Goal: Task Accomplishment & Management: Complete application form

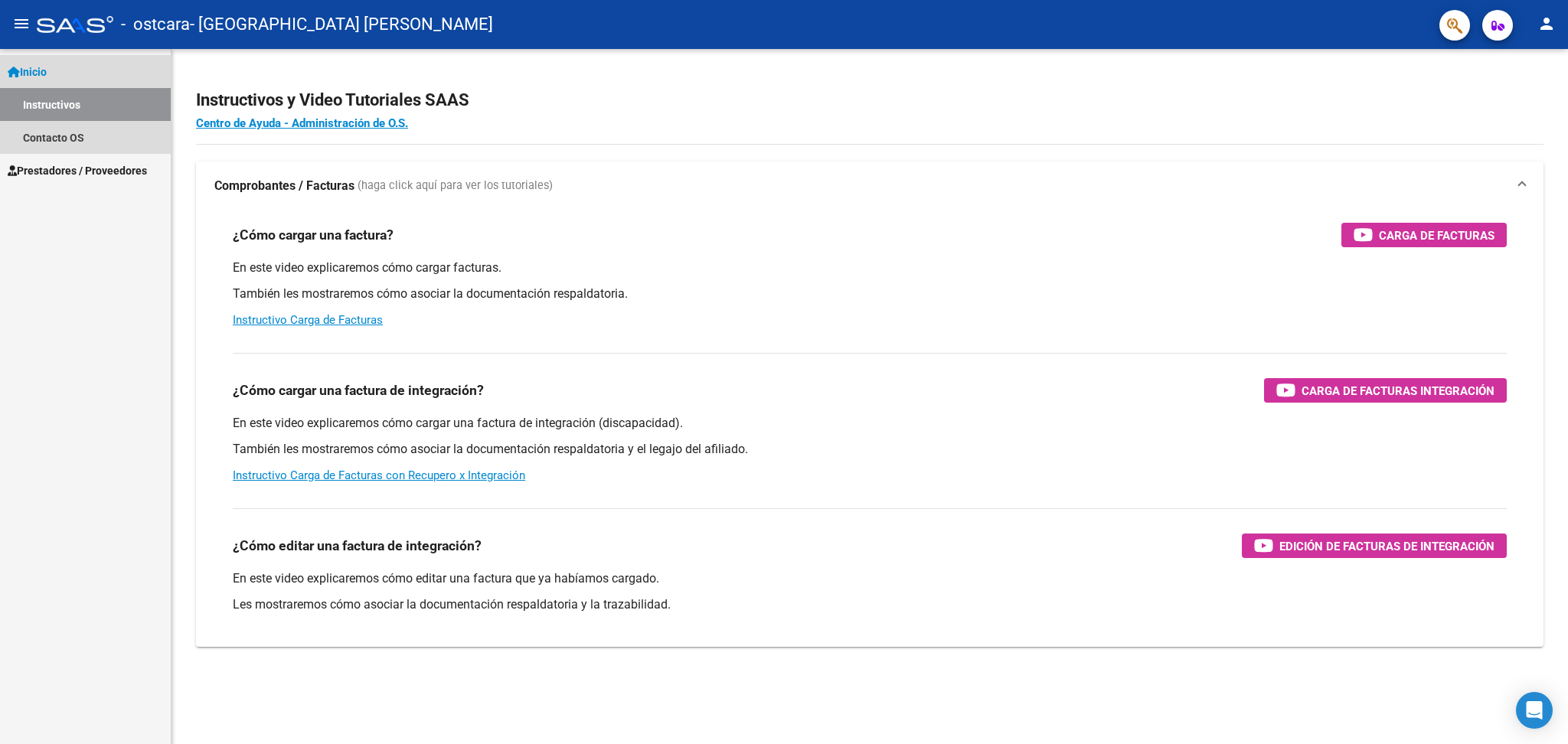
click at [47, 76] on span "Inicio" at bounding box center [27, 72] width 39 height 17
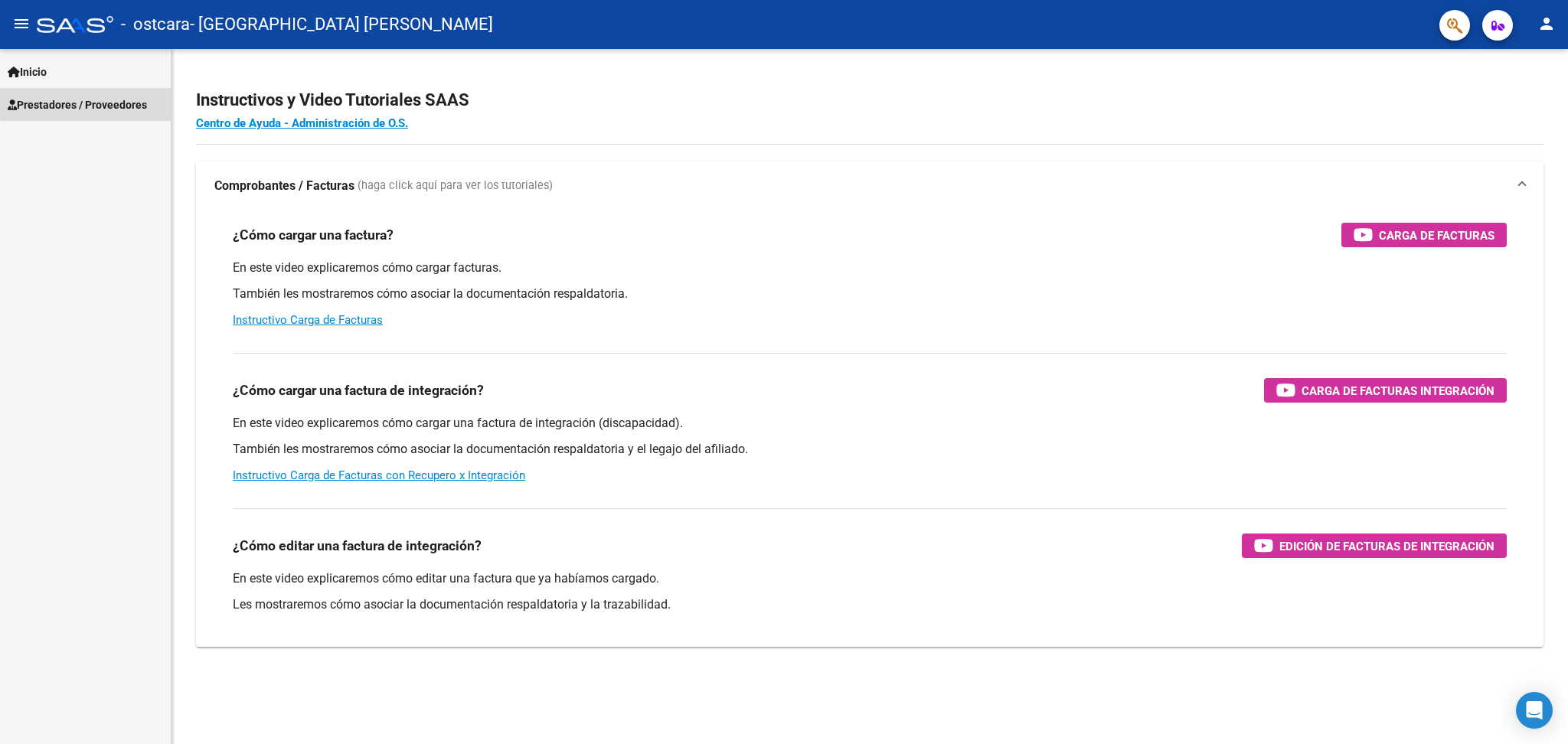
click at [135, 103] on span "Prestadores / Proveedores" at bounding box center [77, 105] width 139 height 17
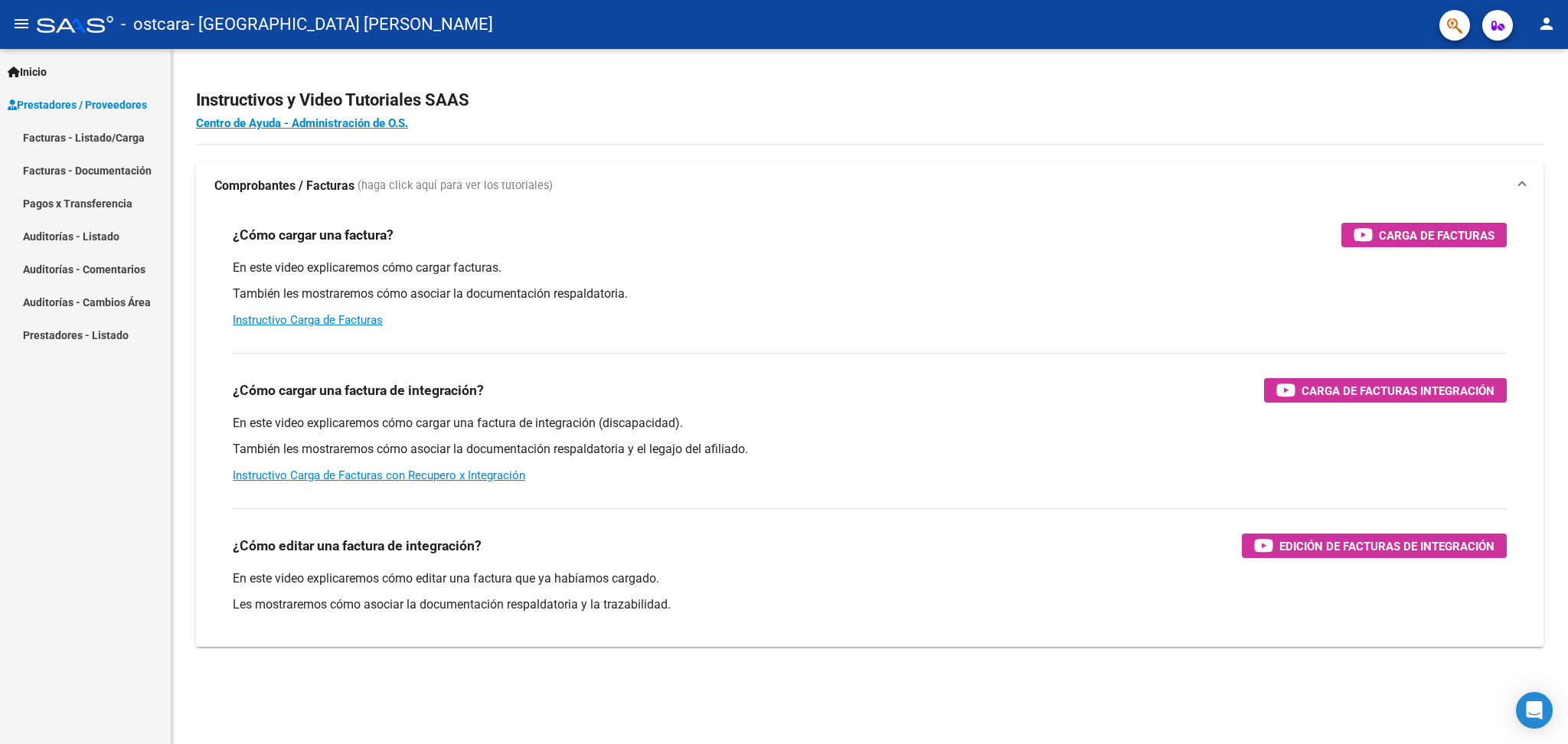
click at [85, 145] on link "Facturas - Listado/Carga" at bounding box center [85, 137] width 171 height 33
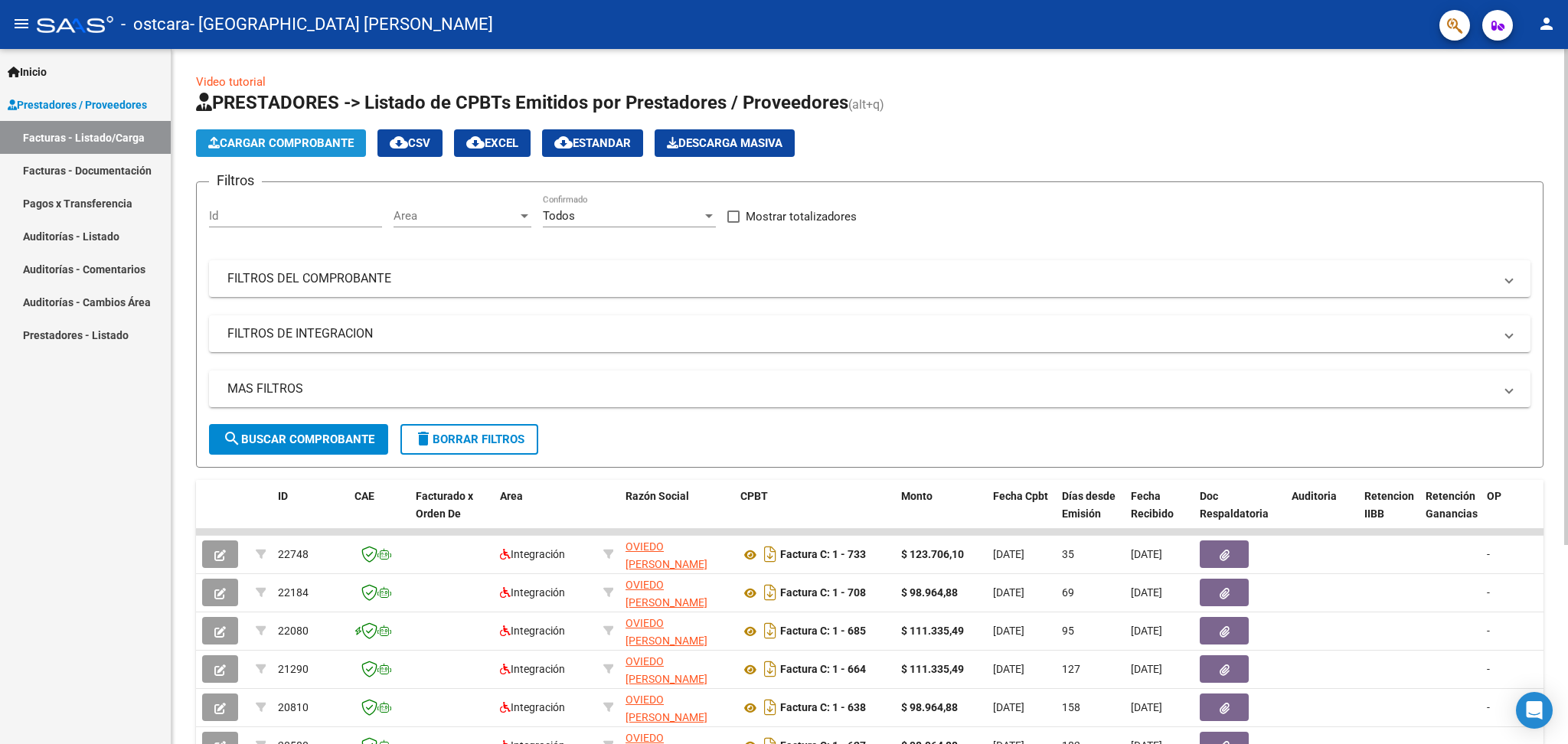
click at [304, 136] on span "Cargar Comprobante" at bounding box center [281, 143] width 146 height 14
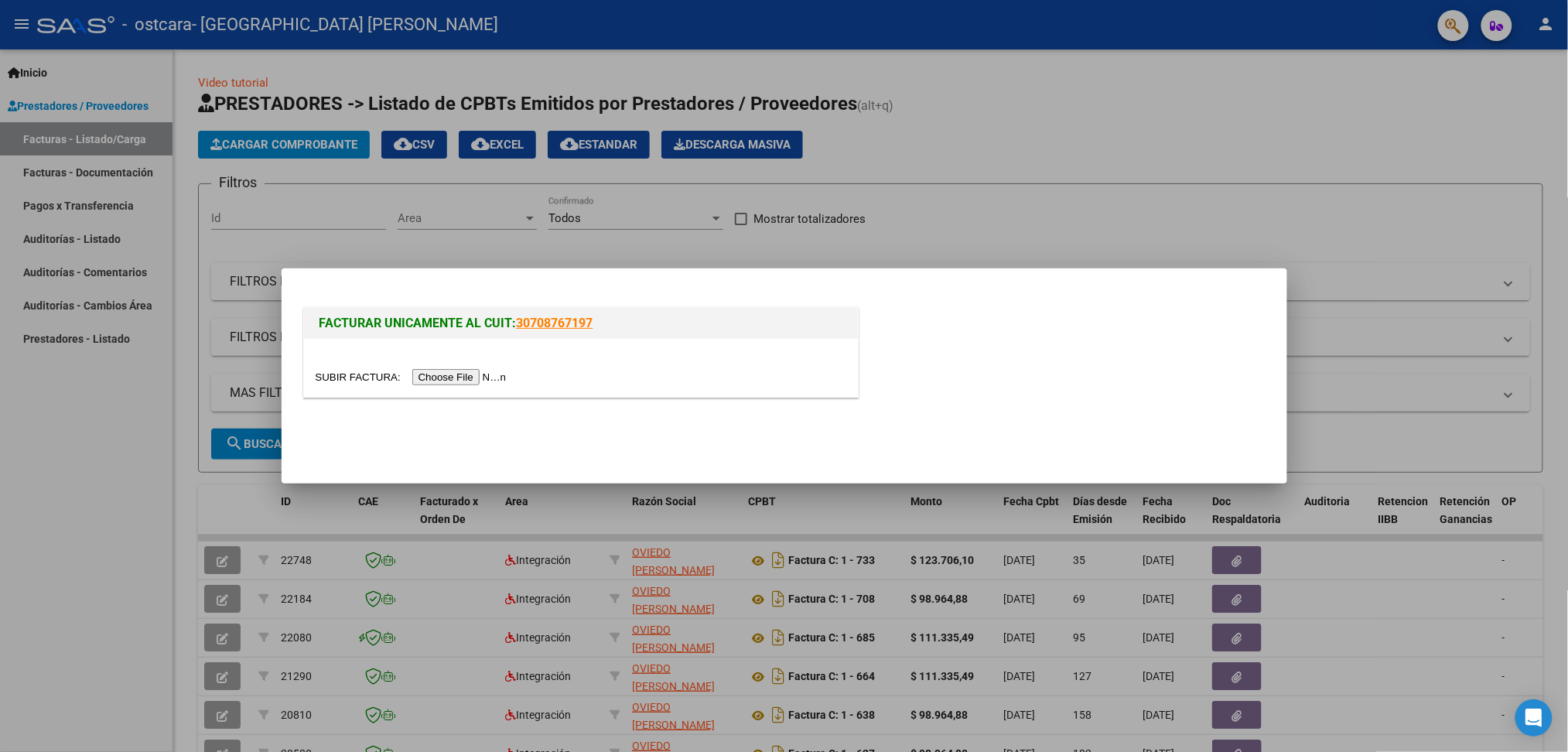
click at [459, 373] on input "file" at bounding box center [413, 377] width 196 height 16
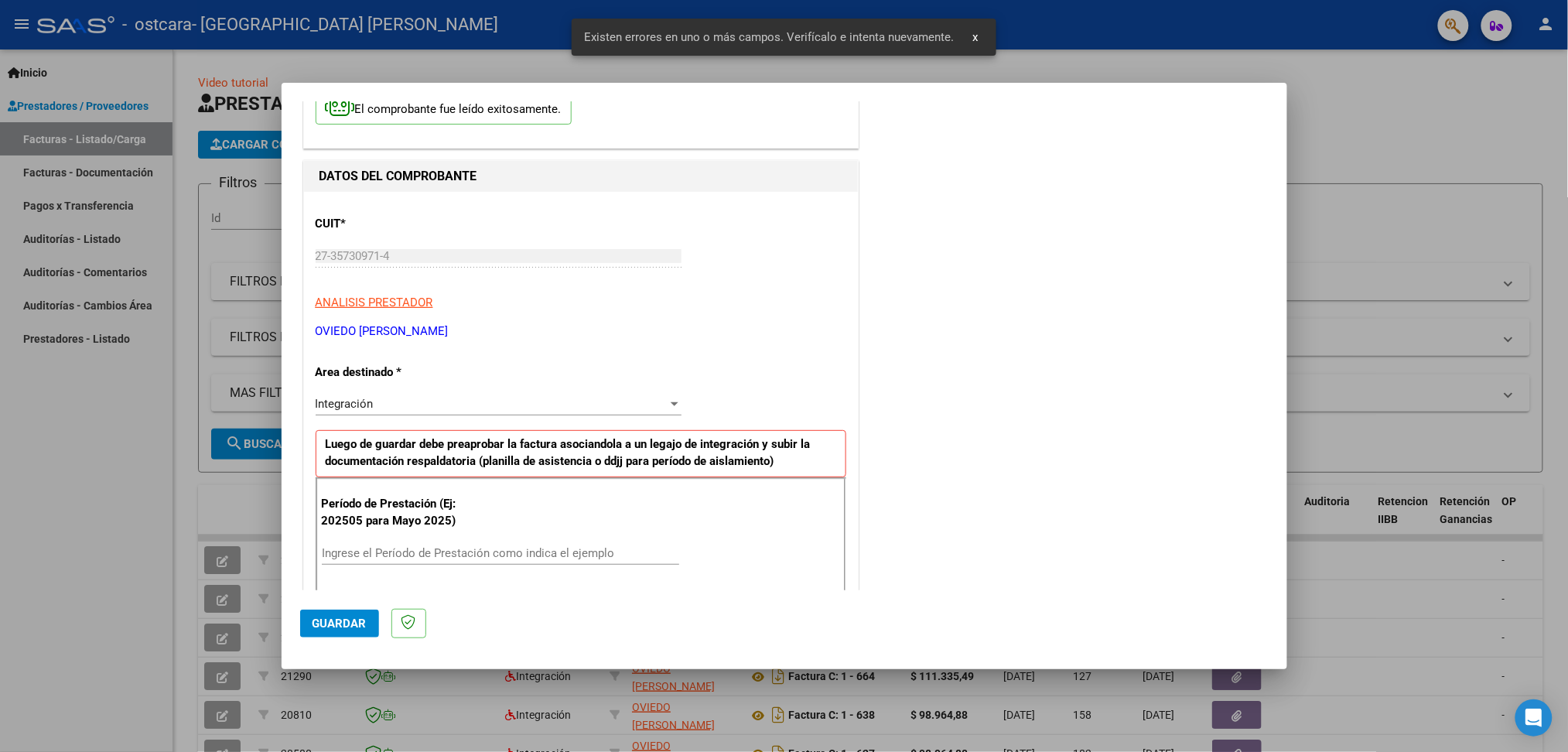
scroll to position [206, 0]
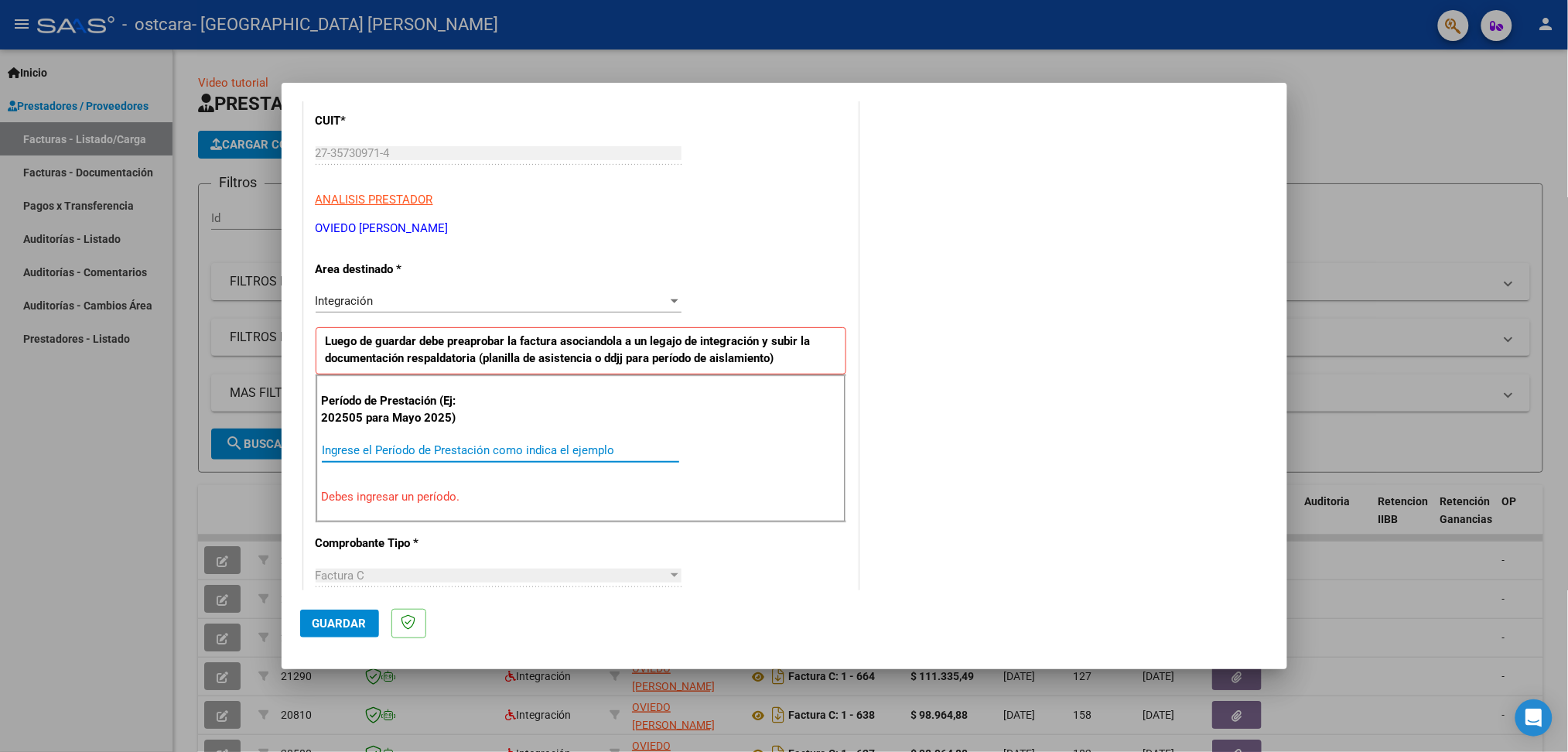
click at [428, 443] on input "Ingrese el Período de Prestación como indica el ejemplo" at bounding box center [500, 450] width 357 height 14
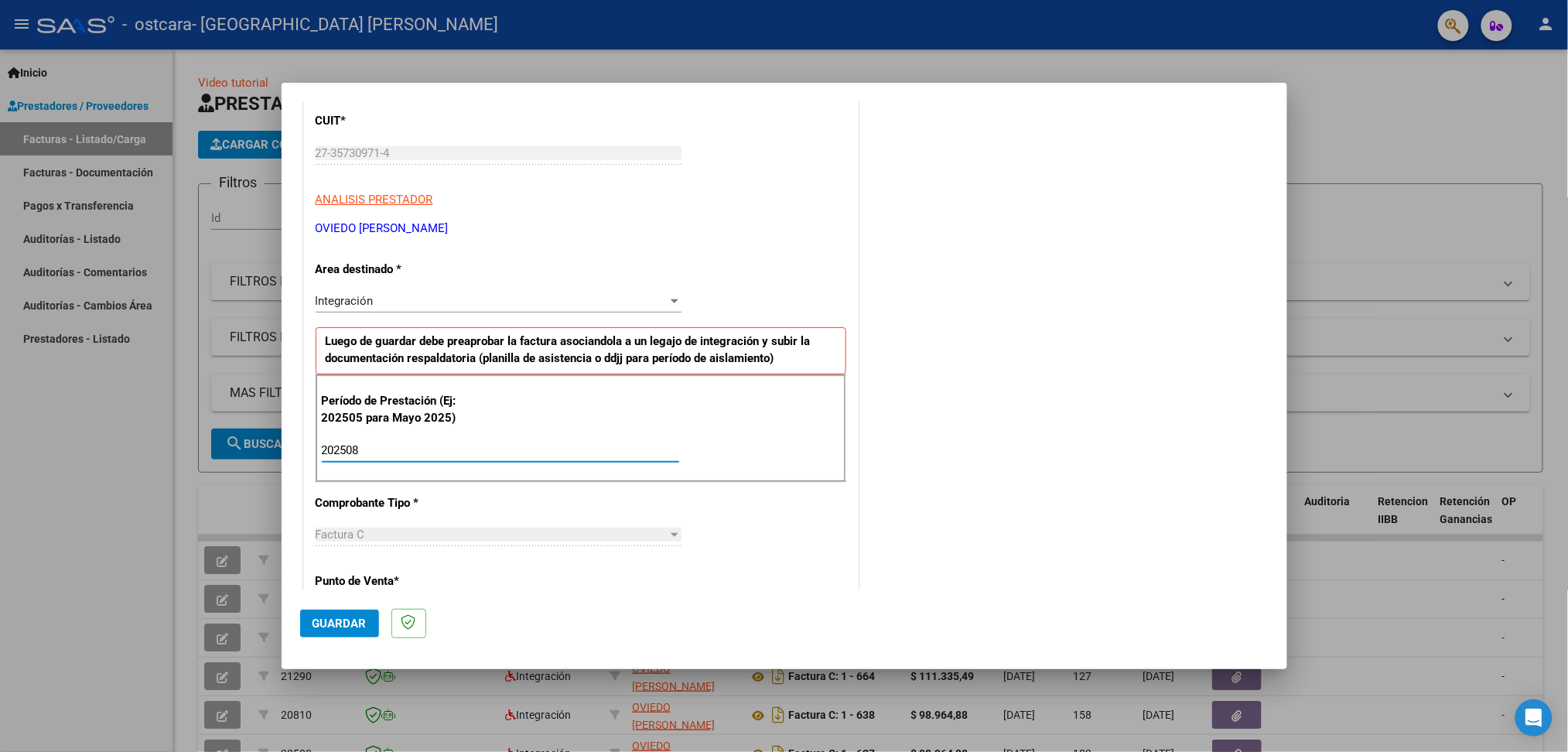
type input "202508"
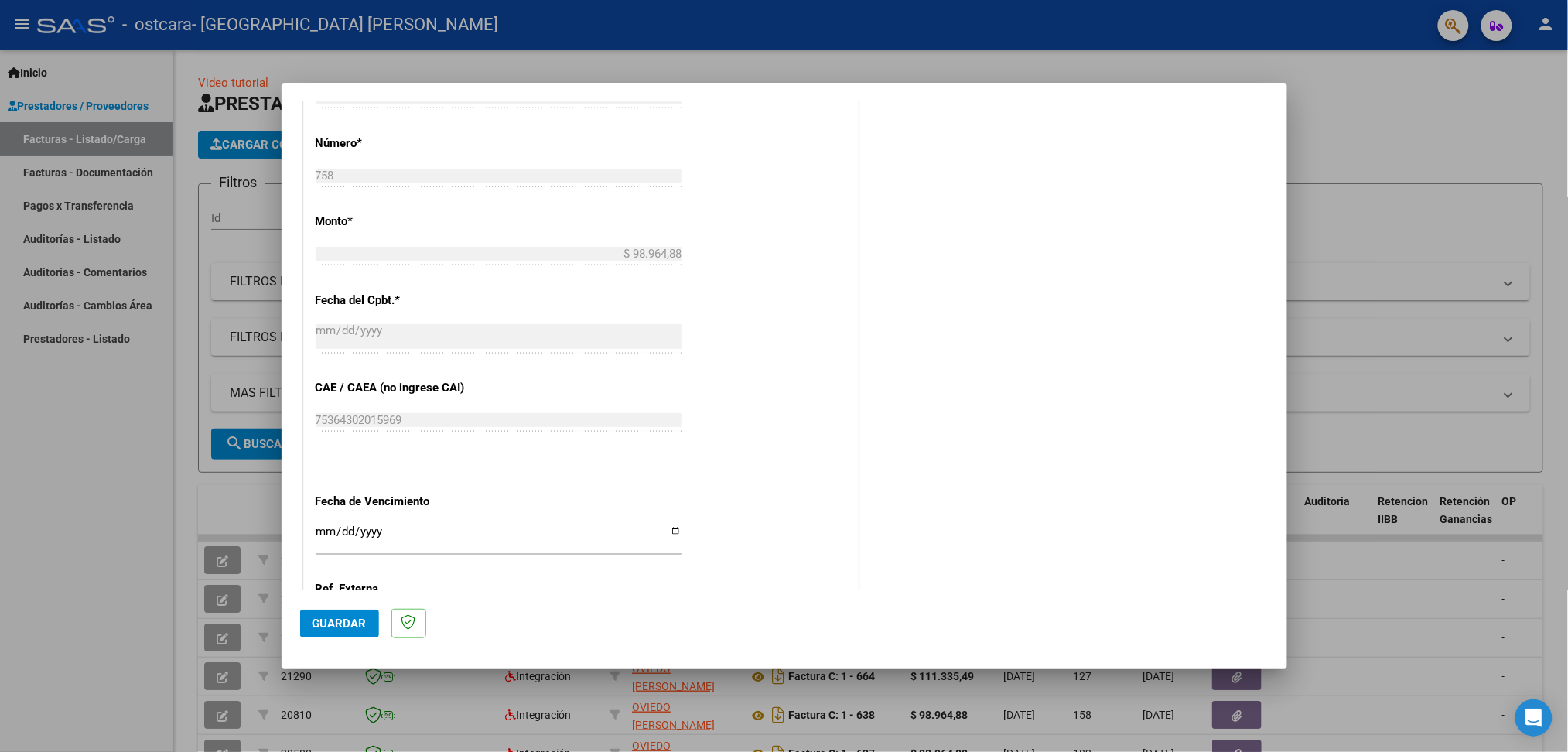
scroll to position [872, 0]
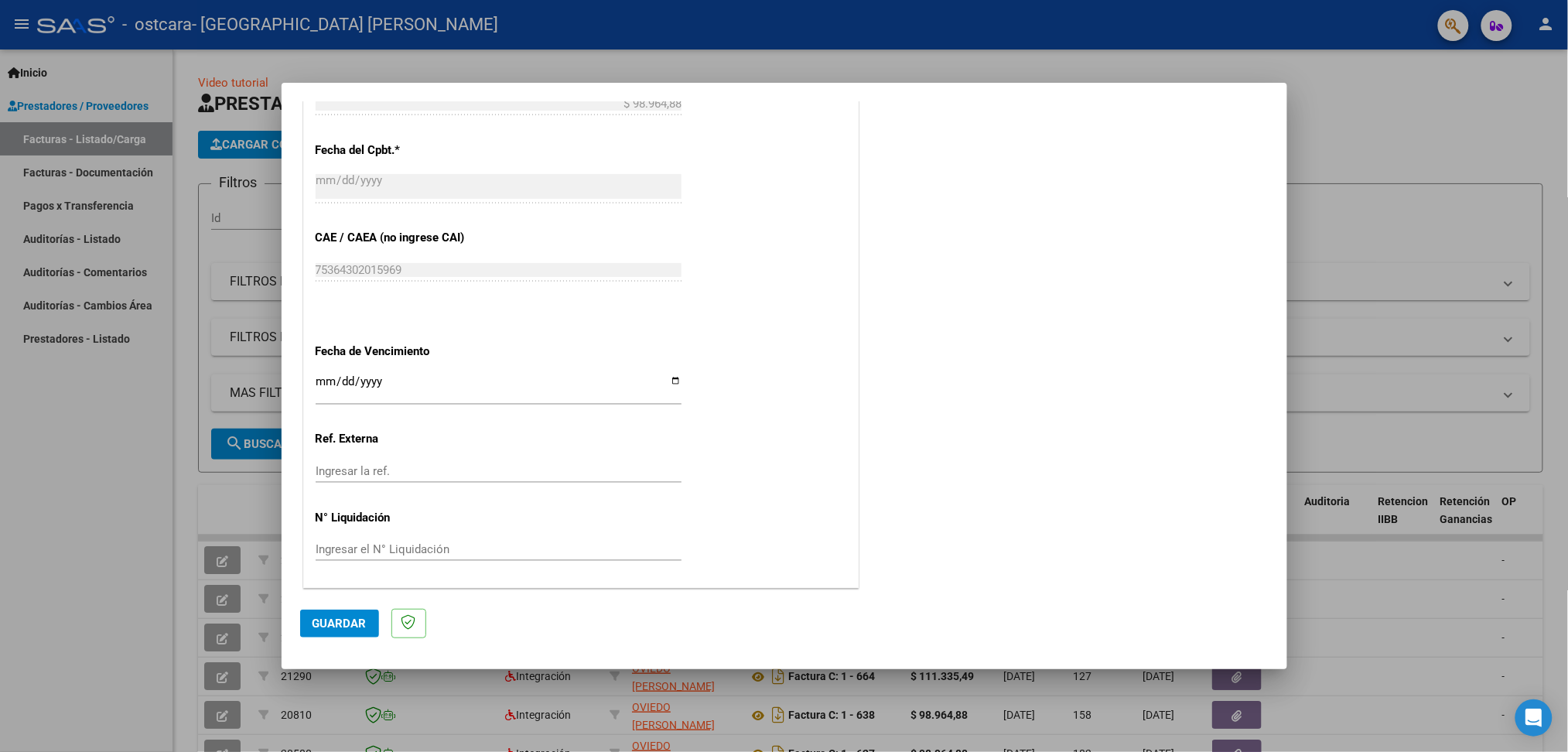
click at [336, 621] on span "Guardar" at bounding box center [339, 623] width 54 height 14
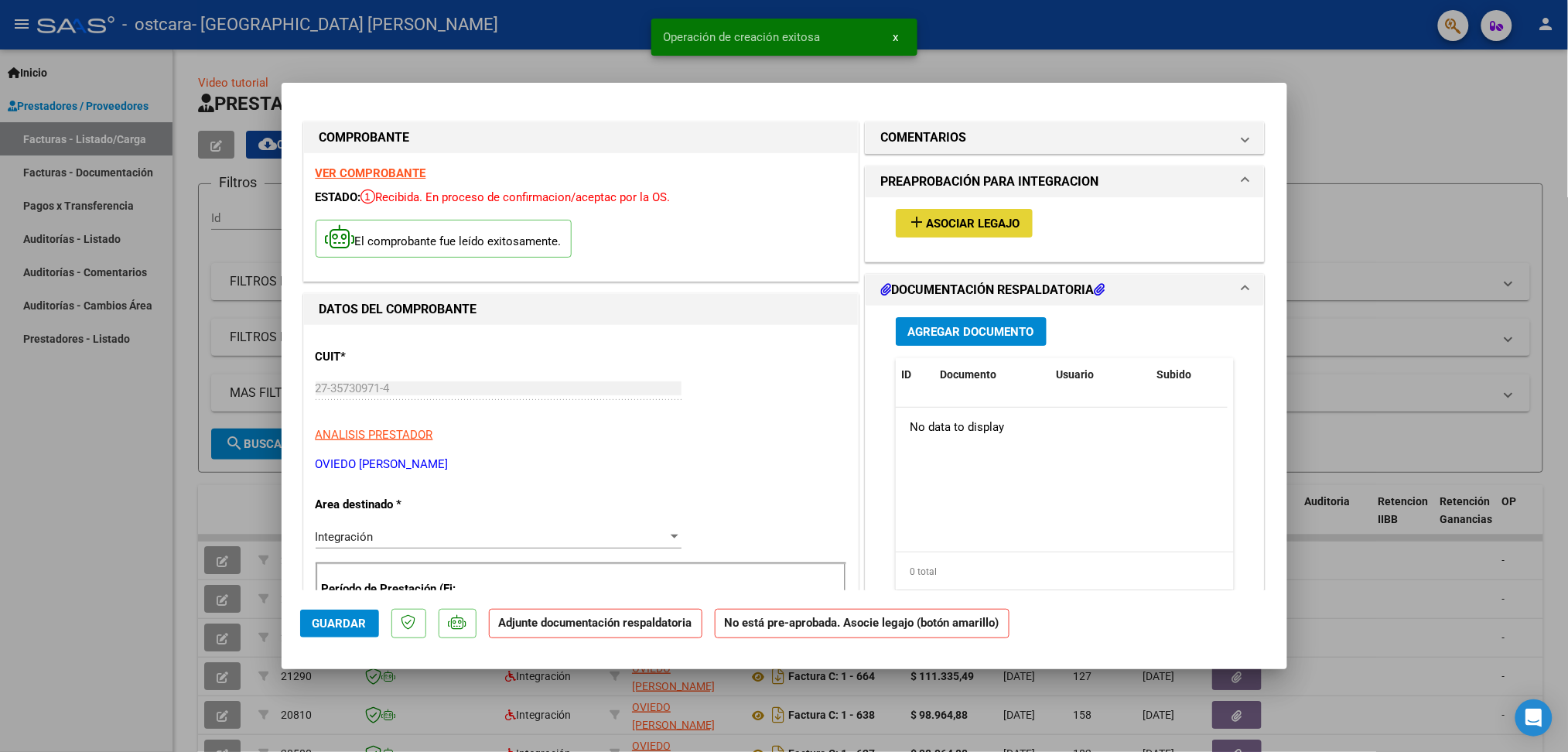
click at [980, 222] on span "Asociar Legajo" at bounding box center [973, 223] width 94 height 14
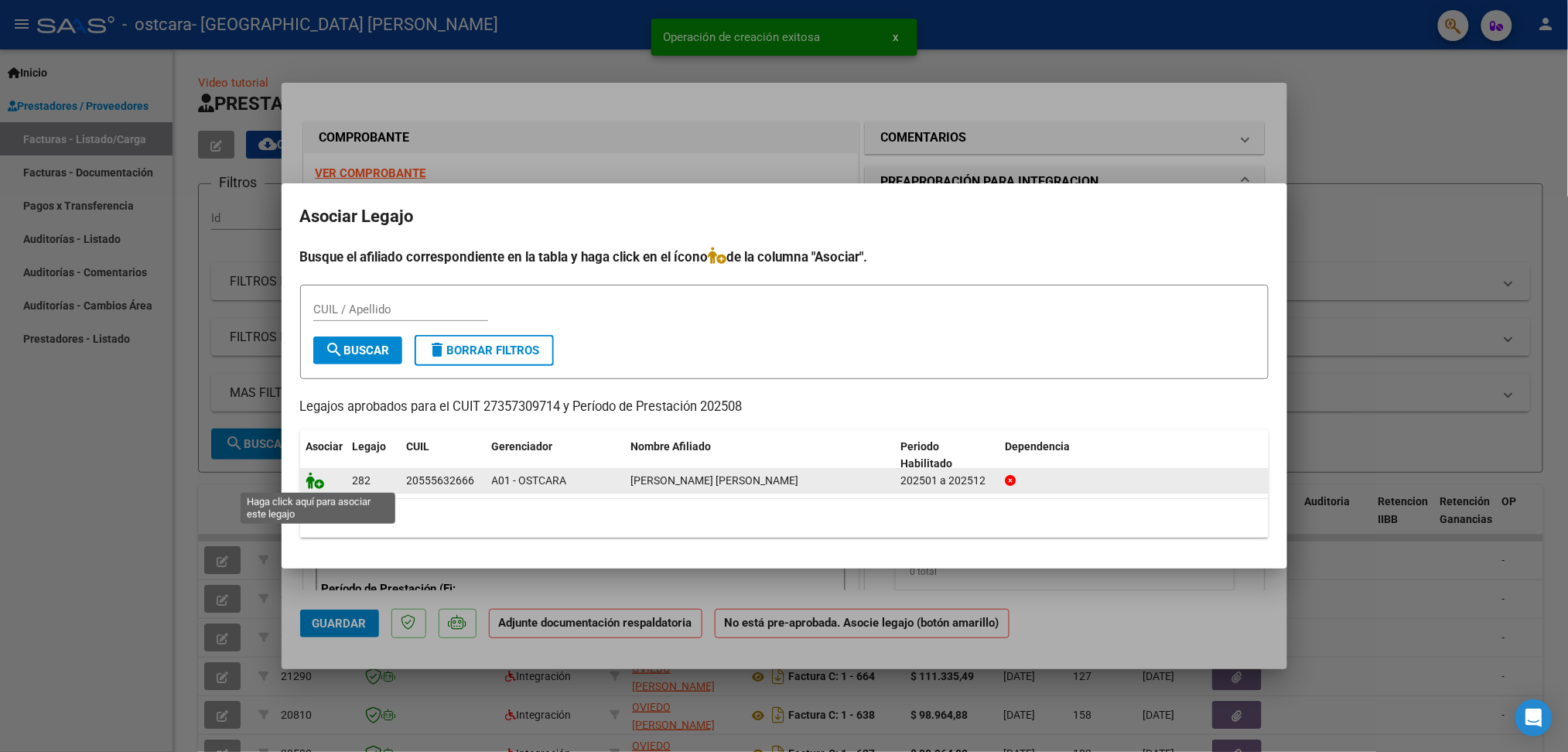
click at [320, 482] on icon at bounding box center [316, 480] width 19 height 17
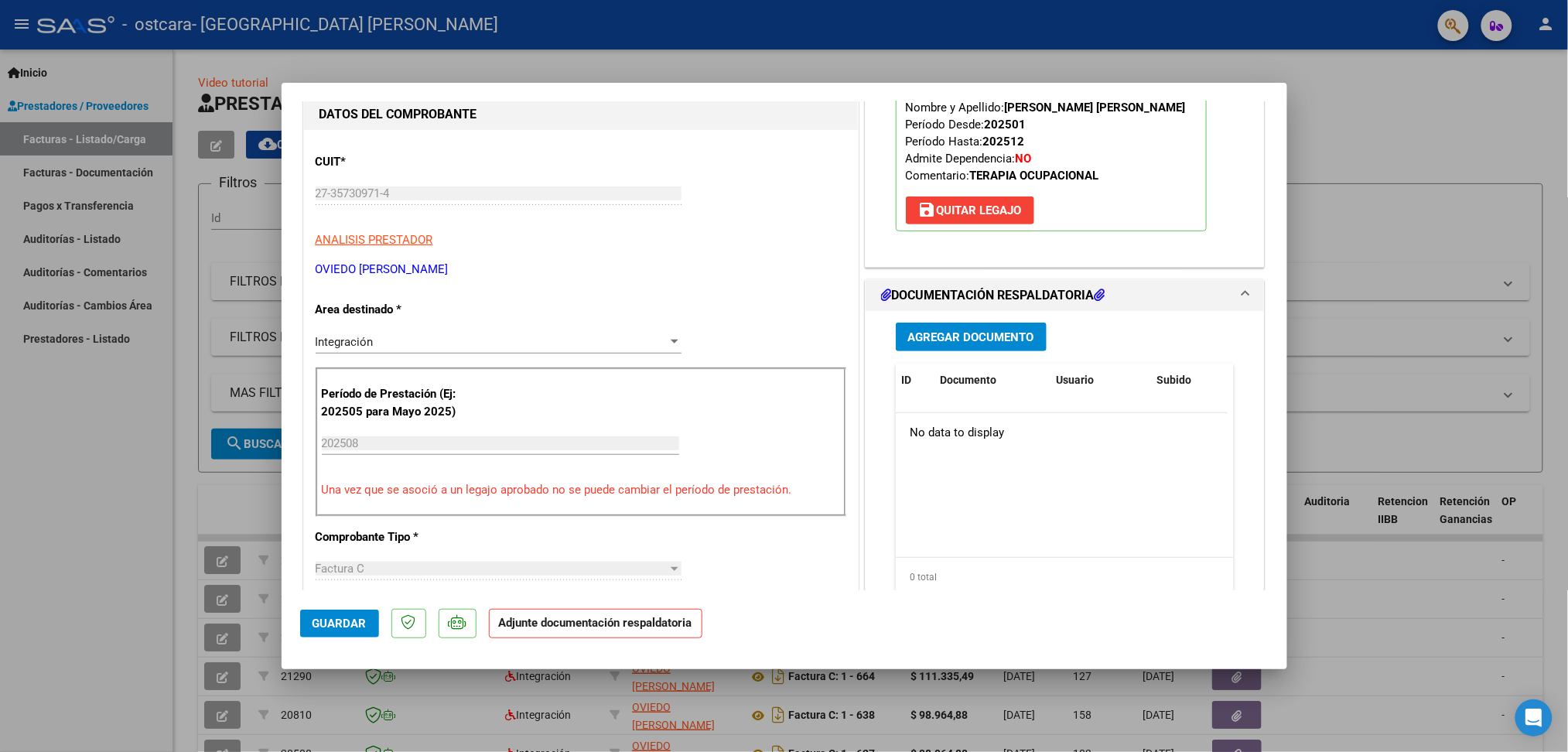
scroll to position [206, 0]
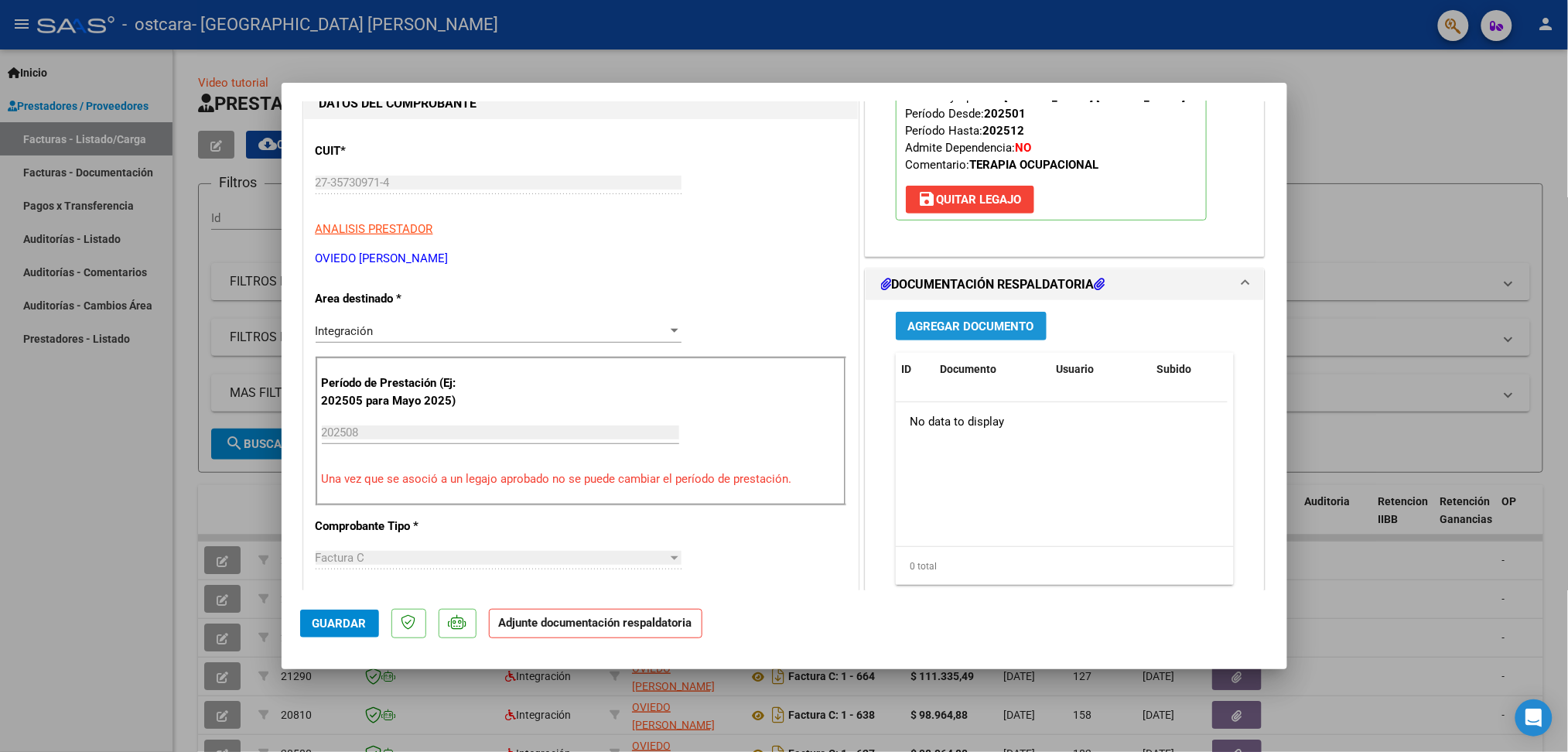
click at [984, 320] on span "Agregar Documento" at bounding box center [971, 327] width 126 height 14
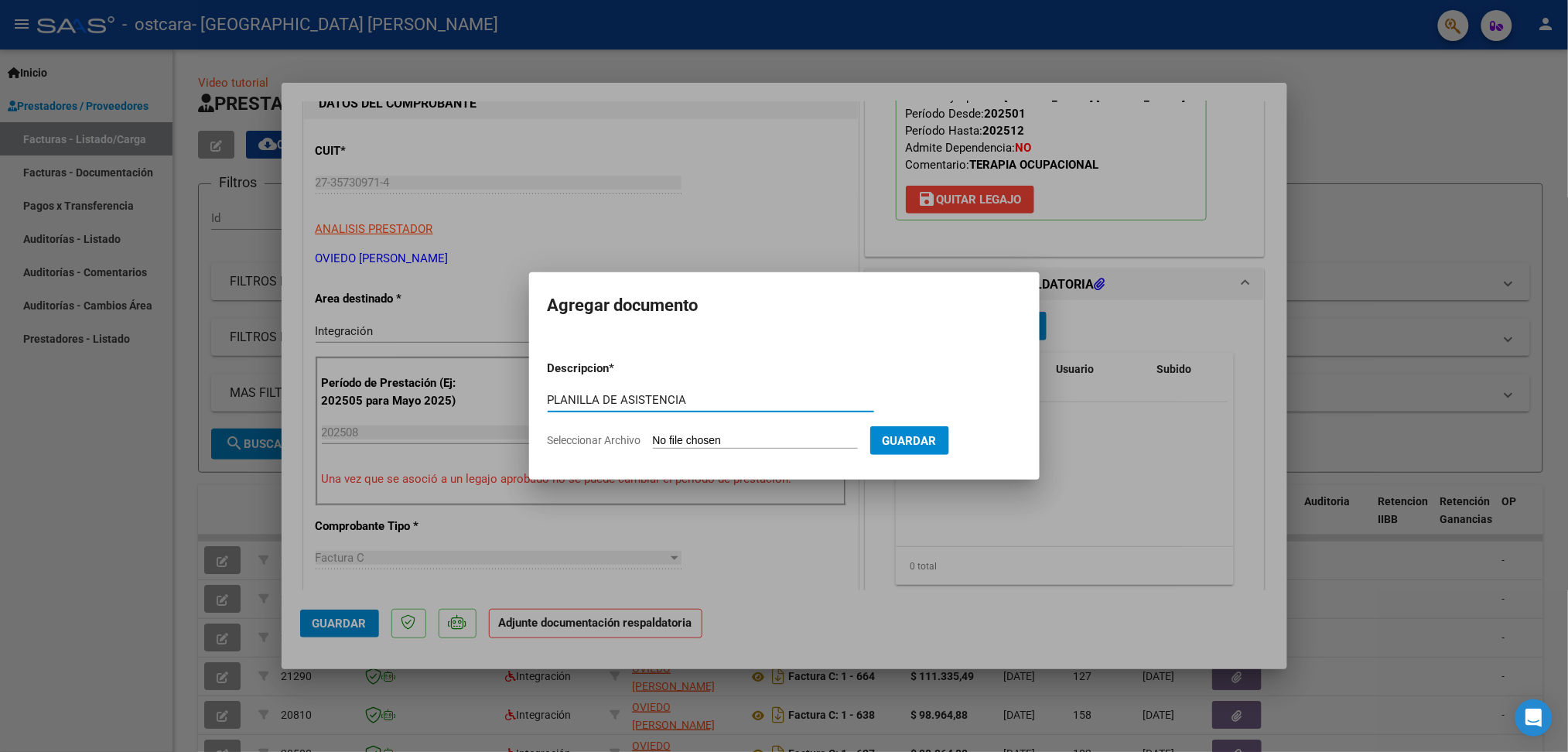
type input "PLANILLA DE ASISTENCIA"
click at [712, 444] on input "Seleccionar Archivo" at bounding box center [756, 441] width 205 height 14
type input "C:\fakepath\Planilla asistencia. [PERSON_NAME] [PERSON_NAME] 2025.pdf"
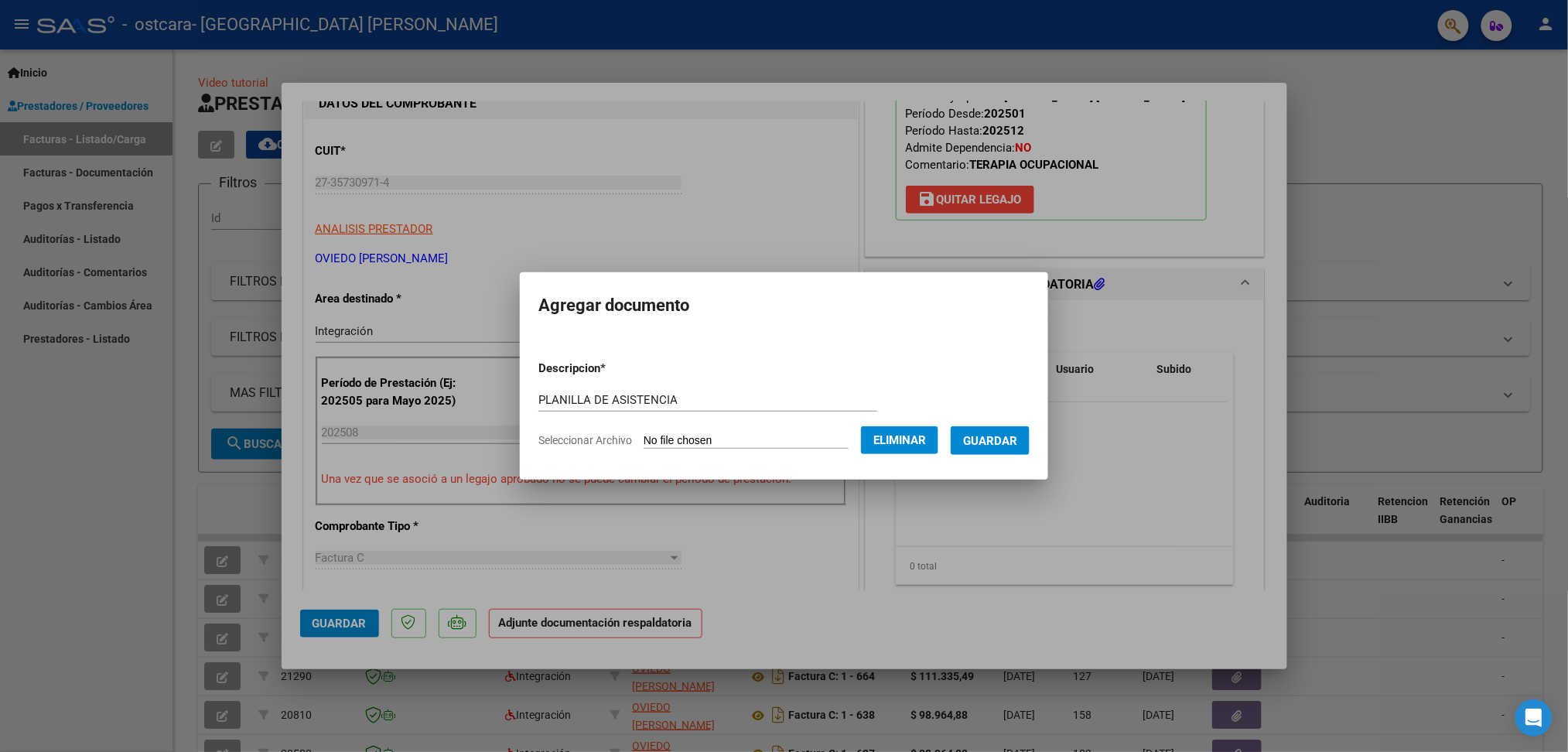
click at [998, 441] on span "Guardar" at bounding box center [990, 441] width 54 height 14
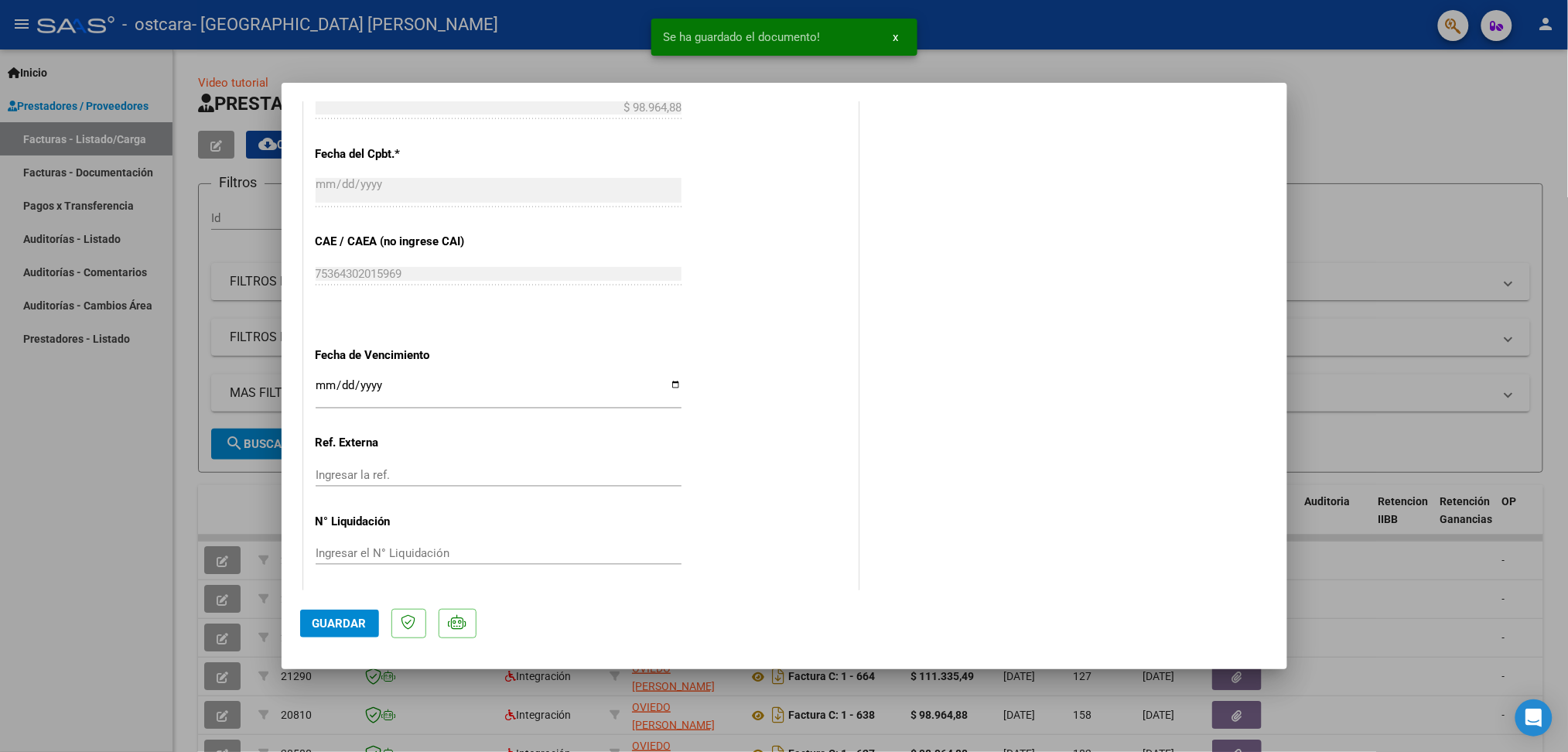
scroll to position [895, 0]
click at [332, 625] on span "Guardar" at bounding box center [339, 623] width 54 height 14
click at [324, 624] on span "Guardar" at bounding box center [339, 623] width 54 height 14
click at [31, 437] on div at bounding box center [784, 376] width 1568 height 752
type input "$ 0,00"
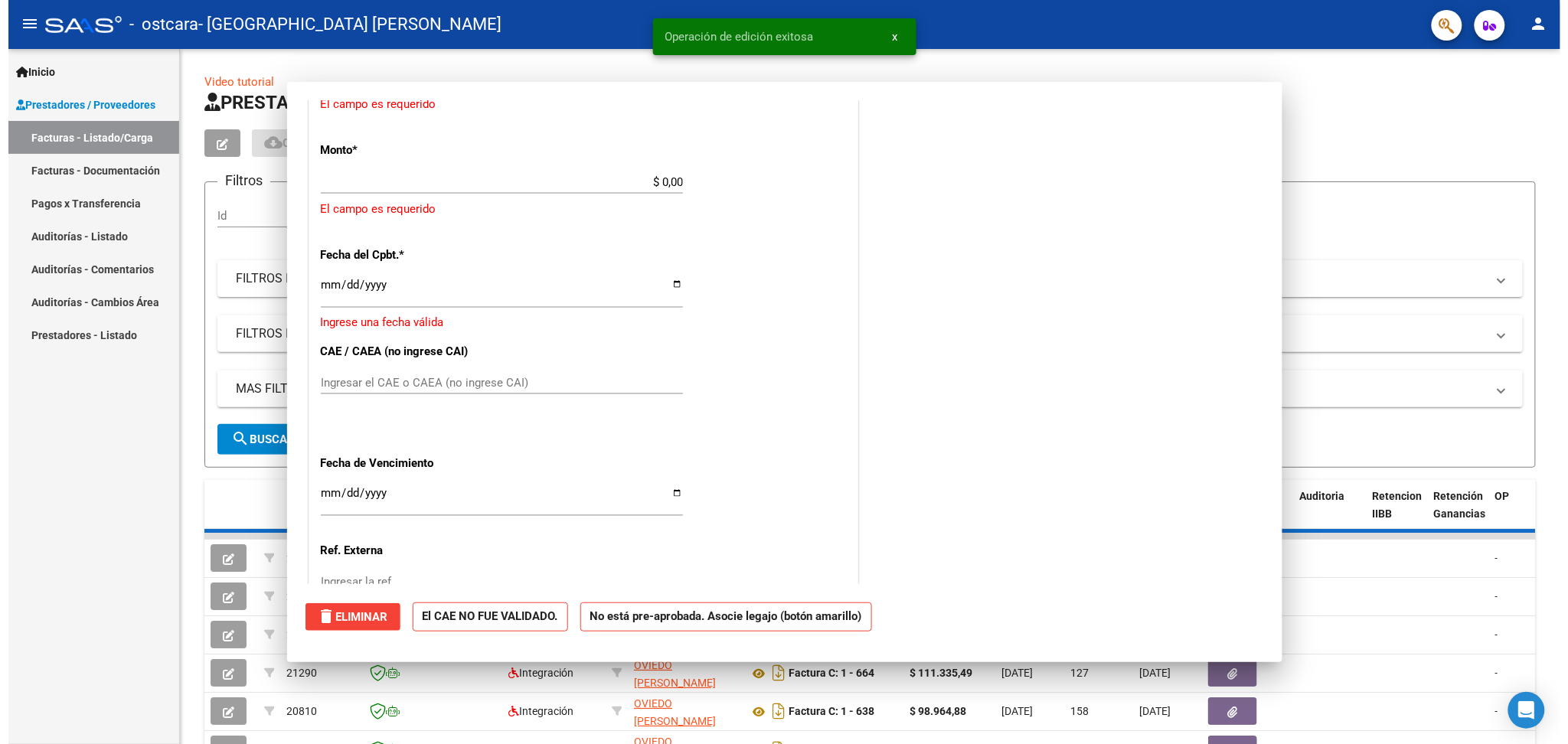
scroll to position [966, 0]
